Goal: Task Accomplishment & Management: Use online tool/utility

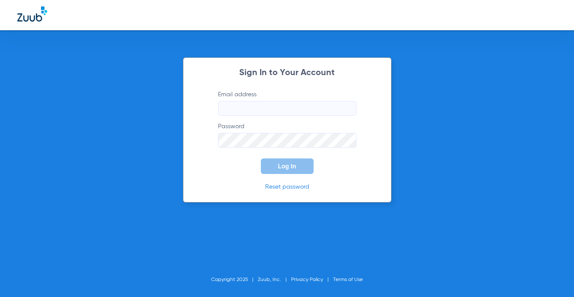
type input "[EMAIL_ADDRESS][DOMAIN_NAME]"
click at [292, 171] on button "Log In" at bounding box center [287, 167] width 53 height 16
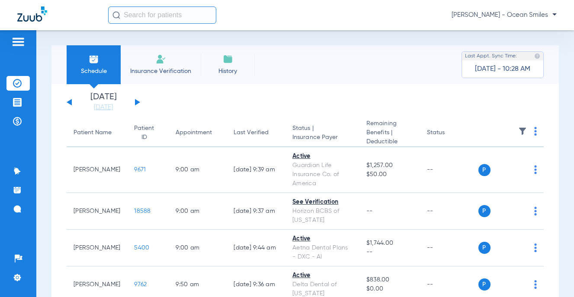
click at [137, 103] on button at bounding box center [137, 102] width 5 height 6
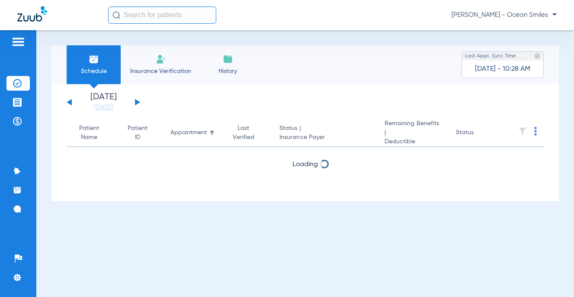
click at [137, 103] on button at bounding box center [137, 102] width 5 height 6
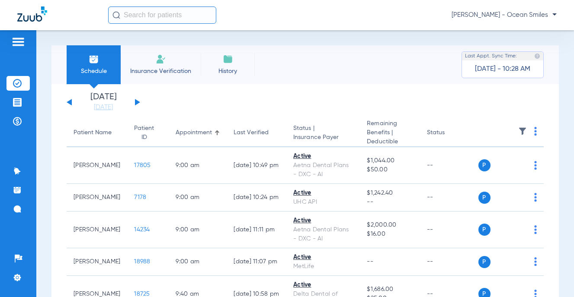
click at [534, 131] on img at bounding box center [535, 131] width 3 height 9
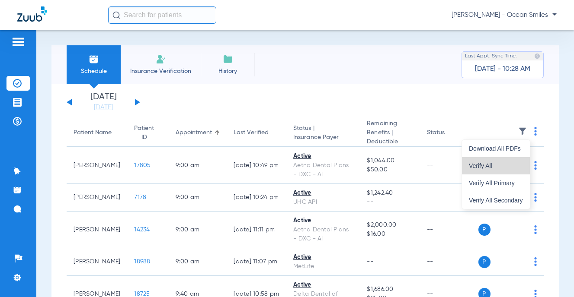
click at [485, 168] on span "Verify All" at bounding box center [496, 166] width 54 height 6
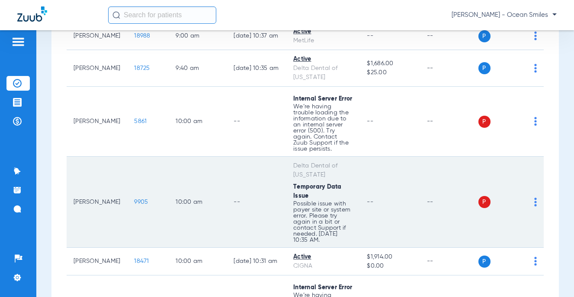
scroll to position [216, 0]
